Goal: Information Seeking & Learning: Compare options

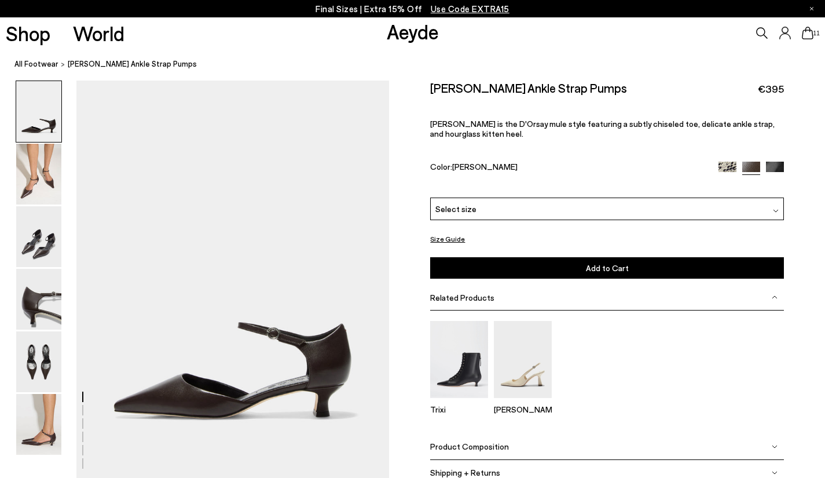
click at [811, 31] on icon at bounding box center [808, 33] width 12 height 13
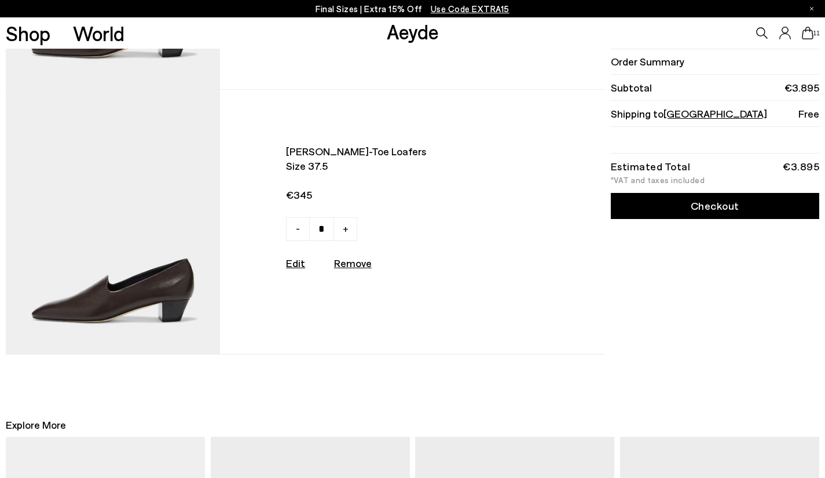
scroll to position [2490, 0]
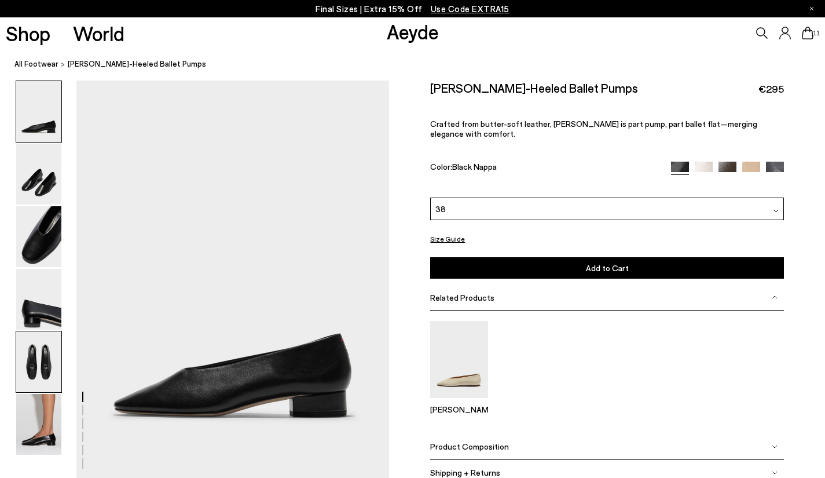
click at [49, 359] on img at bounding box center [38, 361] width 45 height 61
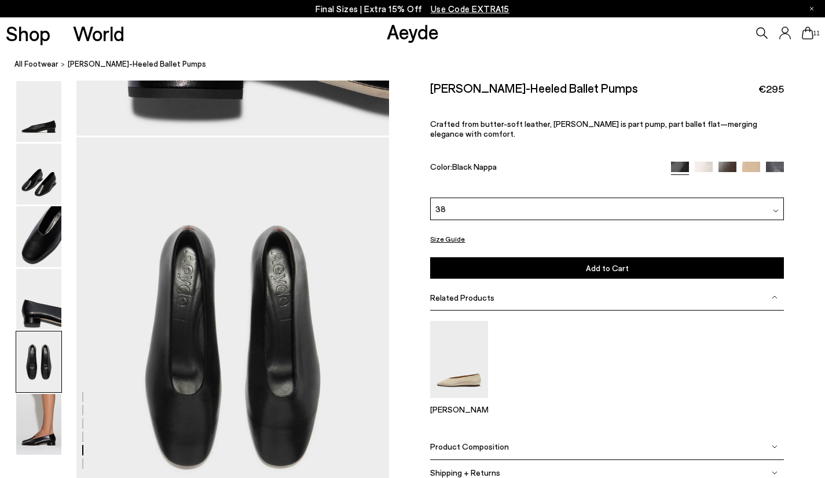
scroll to position [1252, 0]
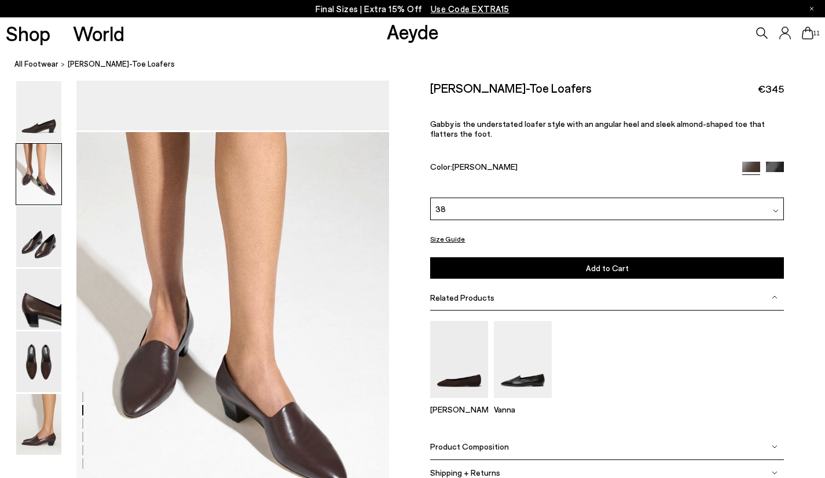
scroll to position [521, 0]
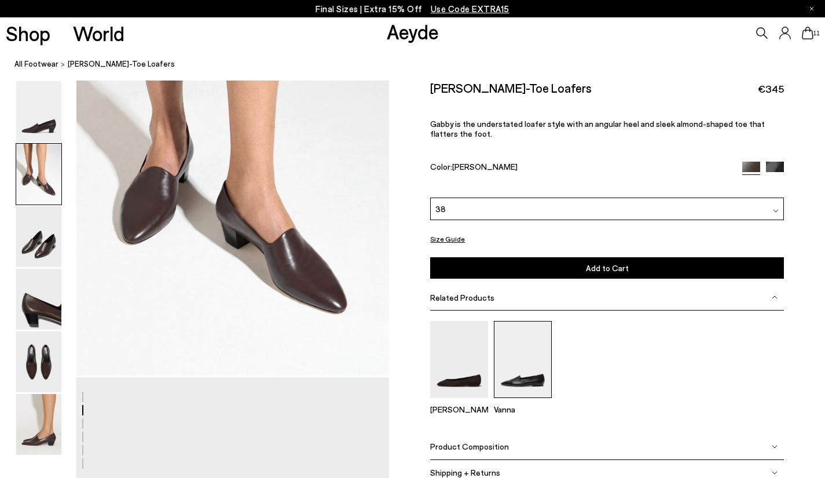
click at [539, 343] on img at bounding box center [523, 359] width 58 height 77
click at [460, 441] on span "Product Composition" at bounding box center [469, 446] width 79 height 10
